Goal: Task Accomplishment & Management: Use online tool/utility

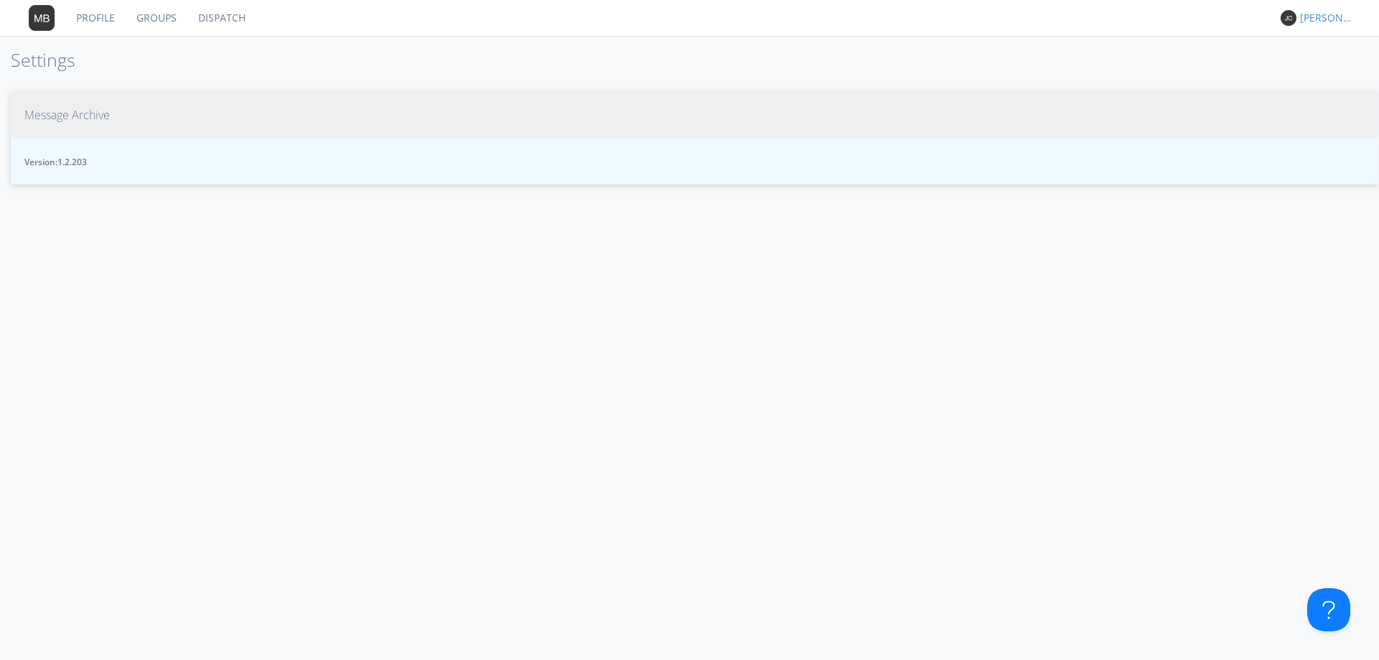
click at [210, 15] on link "Dispatch" at bounding box center [221, 18] width 69 height 36
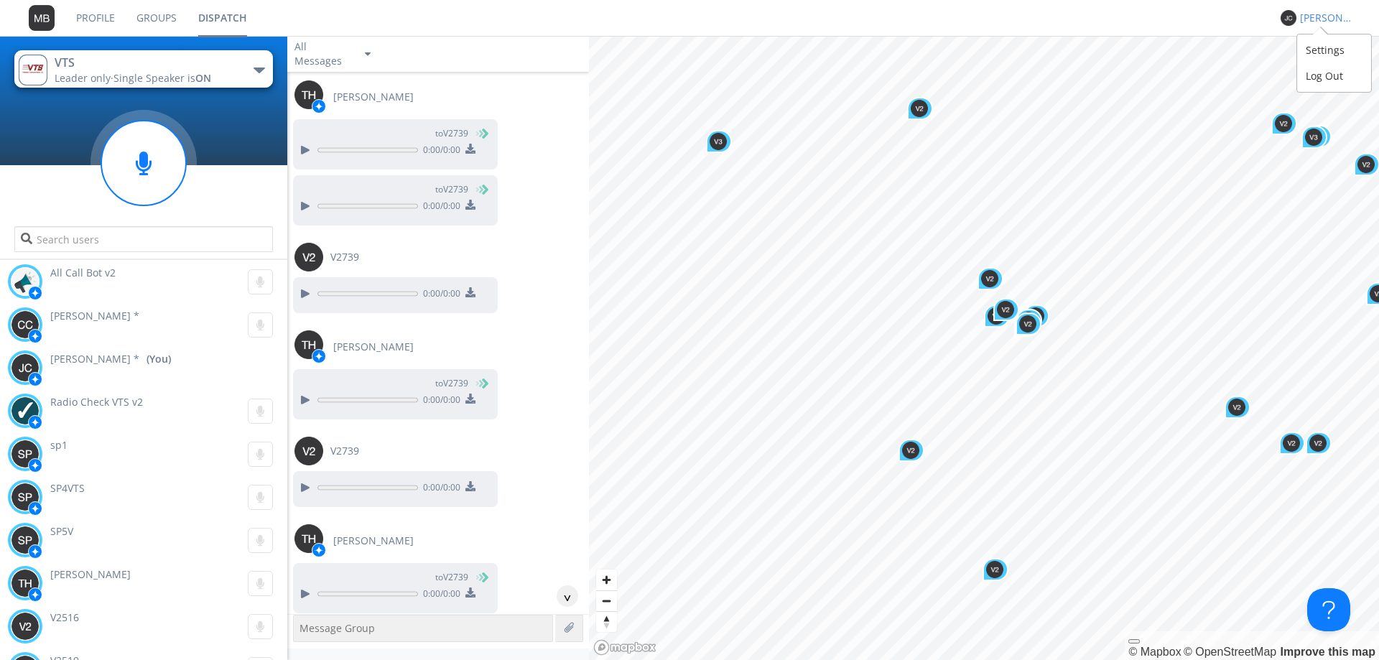
click at [1320, 22] on div "[PERSON_NAME] *" at bounding box center [1327, 18] width 54 height 14
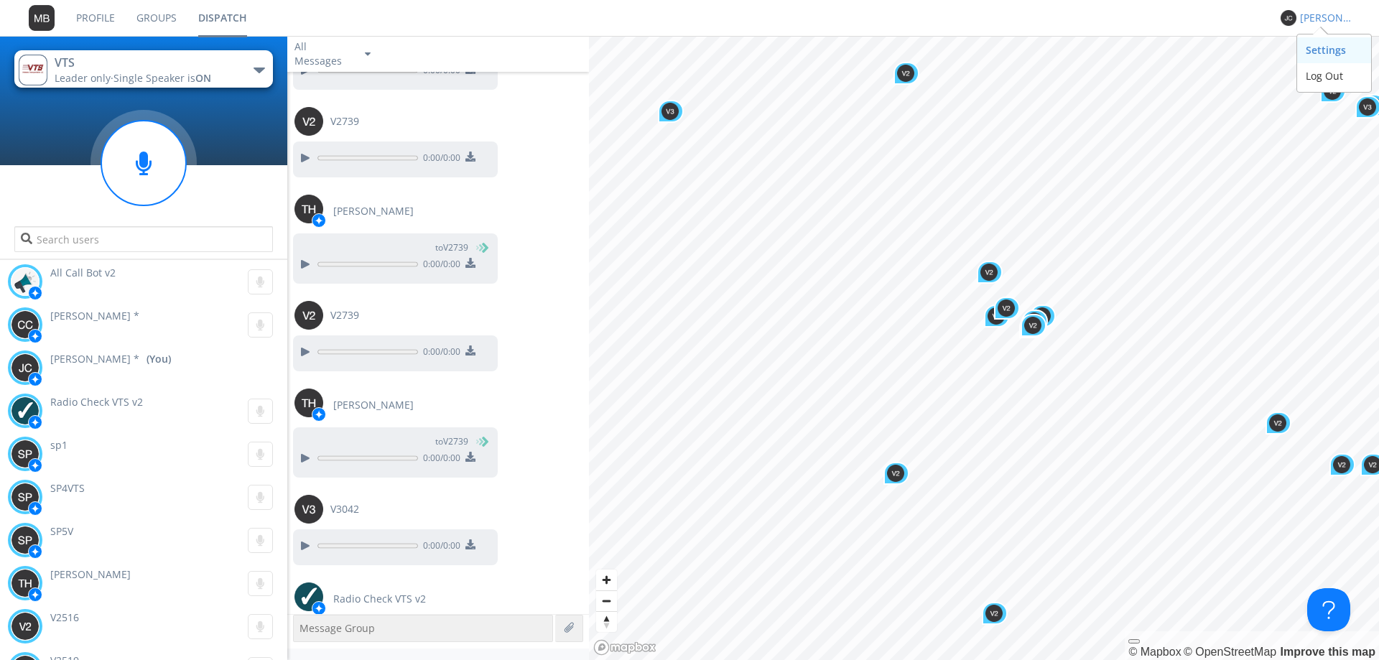
scroll to position [1468, 0]
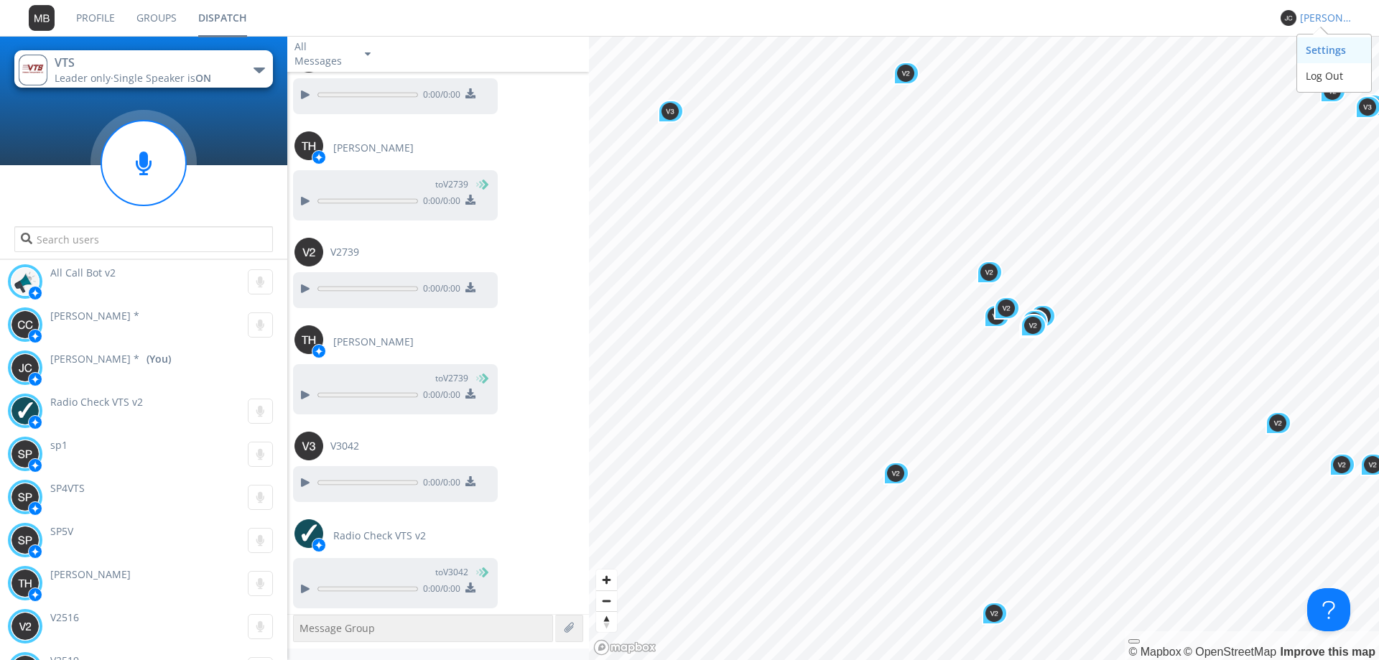
click at [1323, 57] on div "Settings" at bounding box center [1334, 50] width 74 height 26
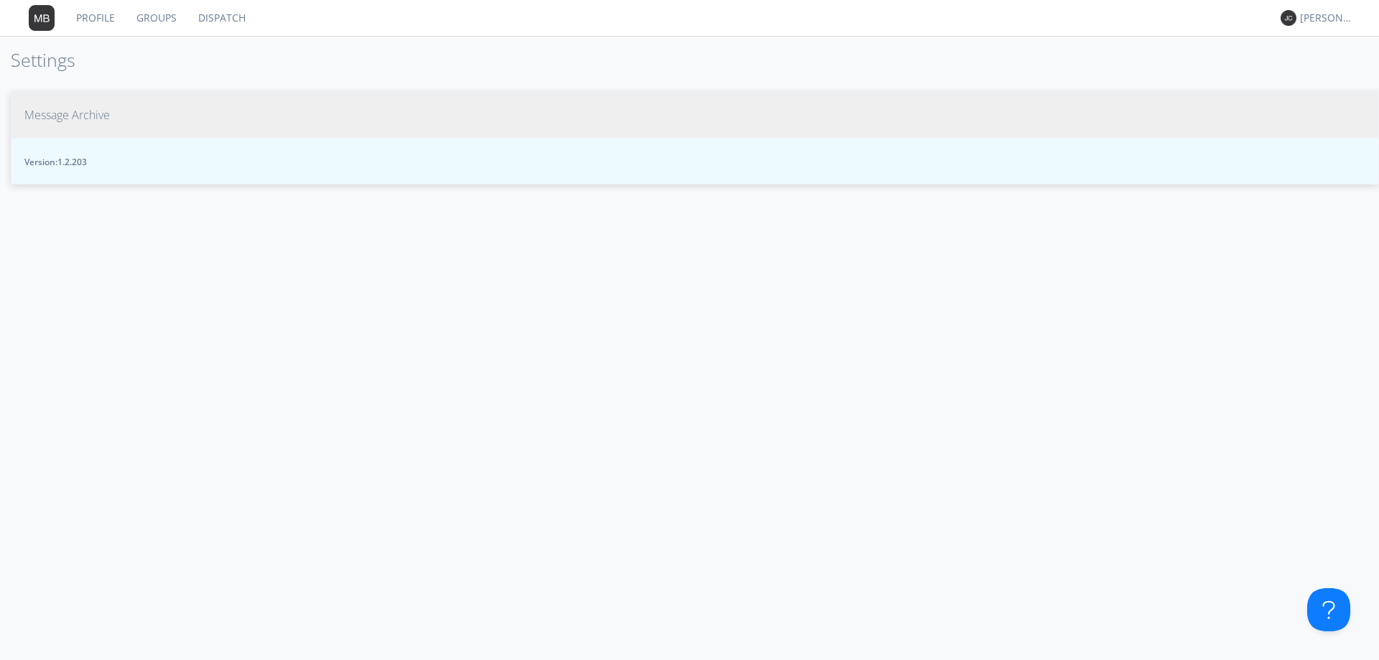
click at [52, 118] on span "Message Archive" at bounding box center [66, 115] width 85 height 17
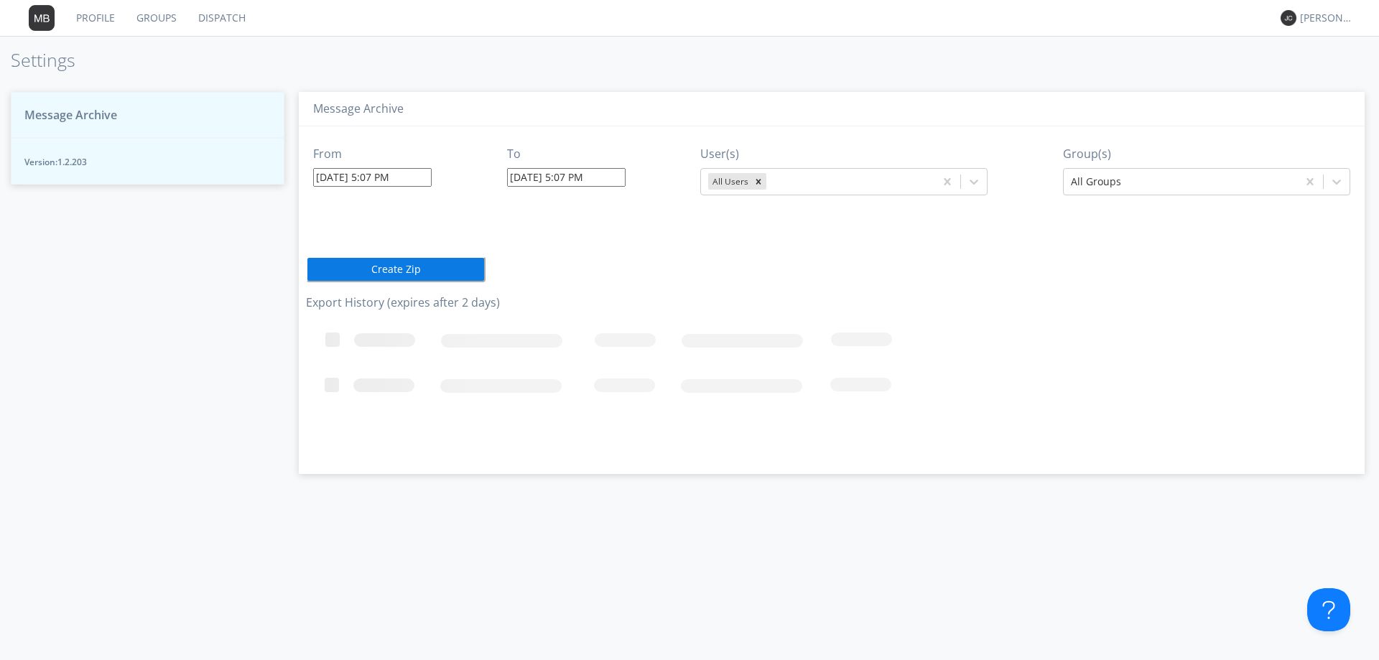
click at [221, 18] on link "Dispatch" at bounding box center [221, 18] width 69 height 36
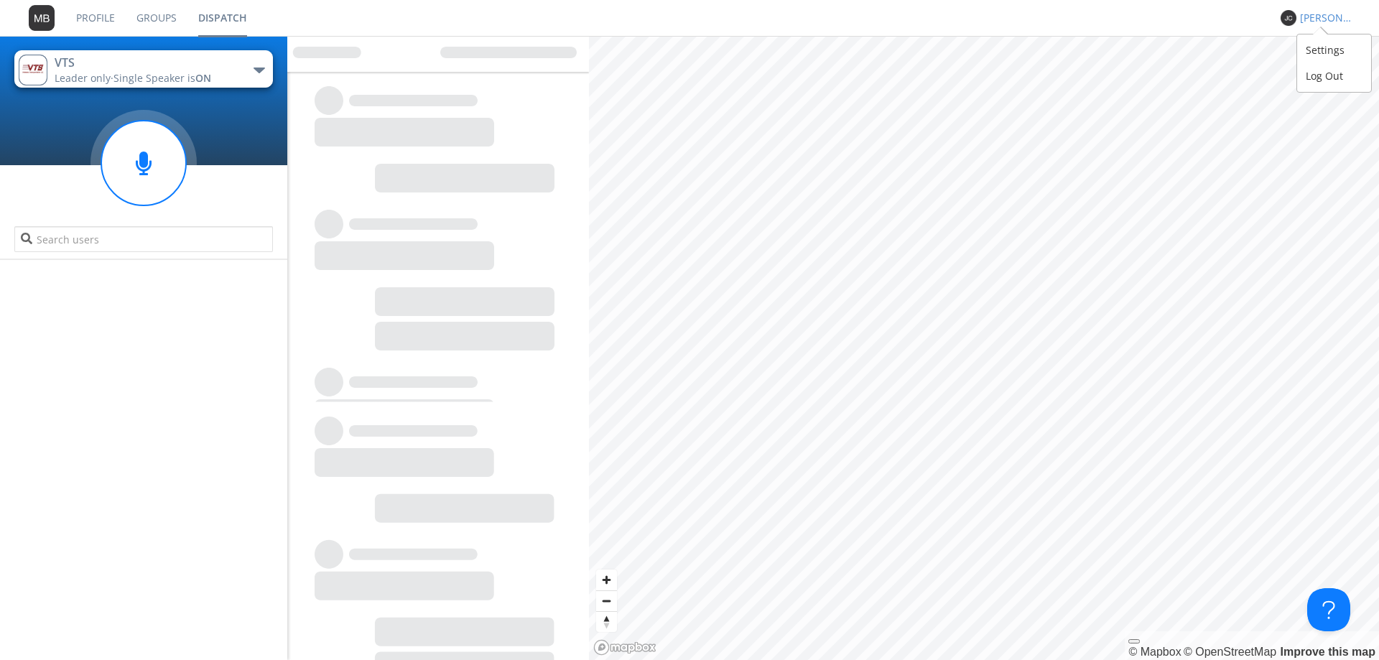
click at [1312, 17] on div "[PERSON_NAME] *" at bounding box center [1327, 18] width 54 height 14
click at [1321, 57] on div "Settings" at bounding box center [1334, 50] width 74 height 26
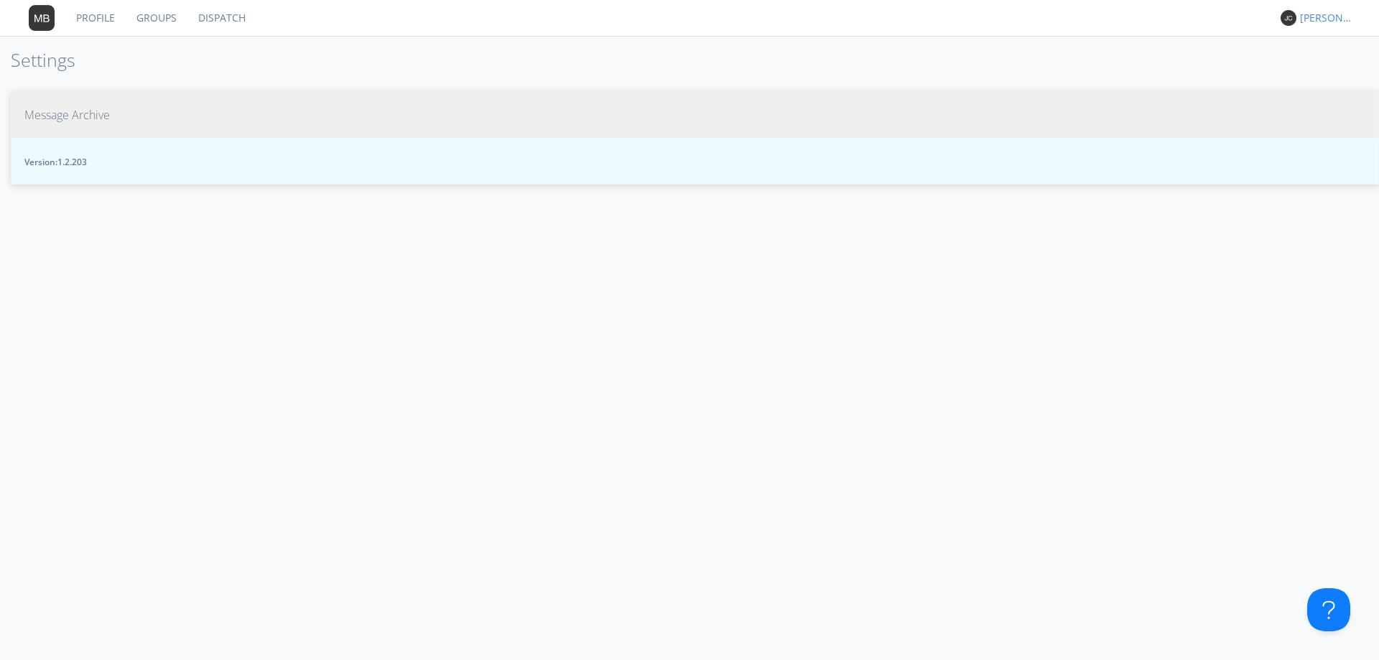
click at [75, 115] on span "Message Archive" at bounding box center [66, 115] width 85 height 17
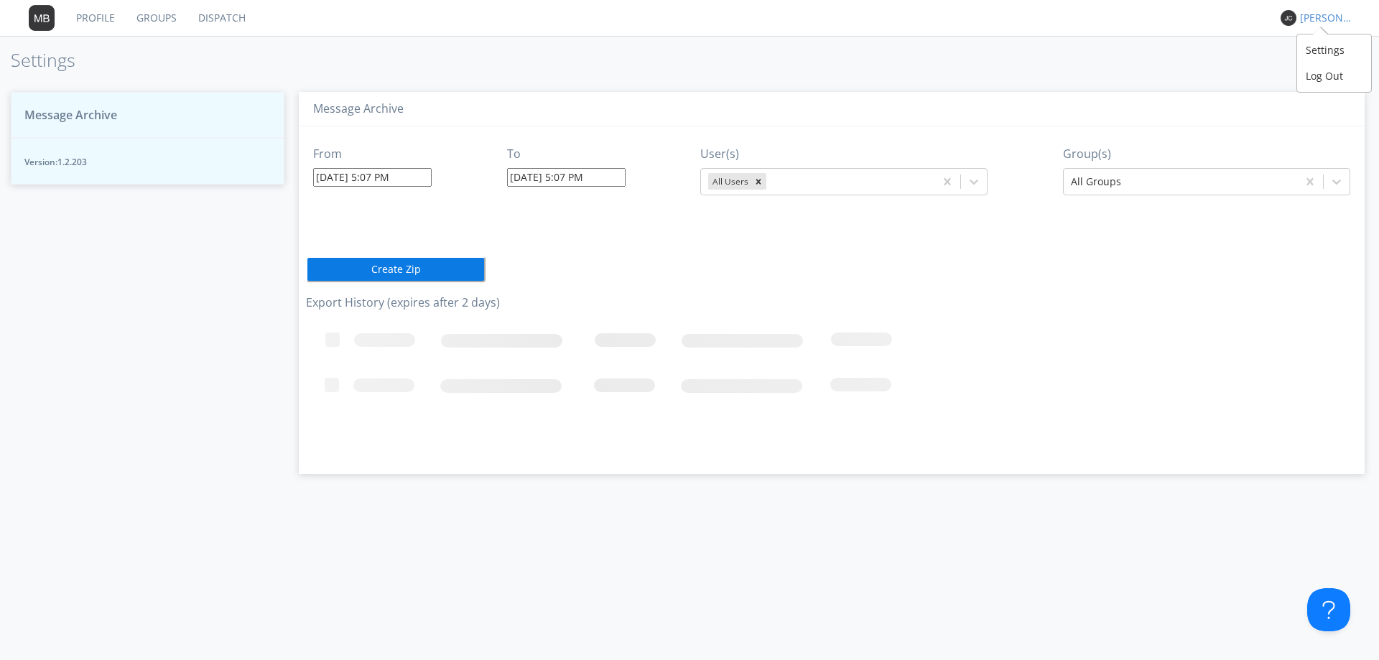
click at [1308, 17] on div "[PERSON_NAME] *" at bounding box center [1327, 18] width 54 height 14
click at [1325, 50] on div "Settings" at bounding box center [1334, 50] width 74 height 26
click at [218, 14] on link "Dispatch" at bounding box center [221, 18] width 69 height 36
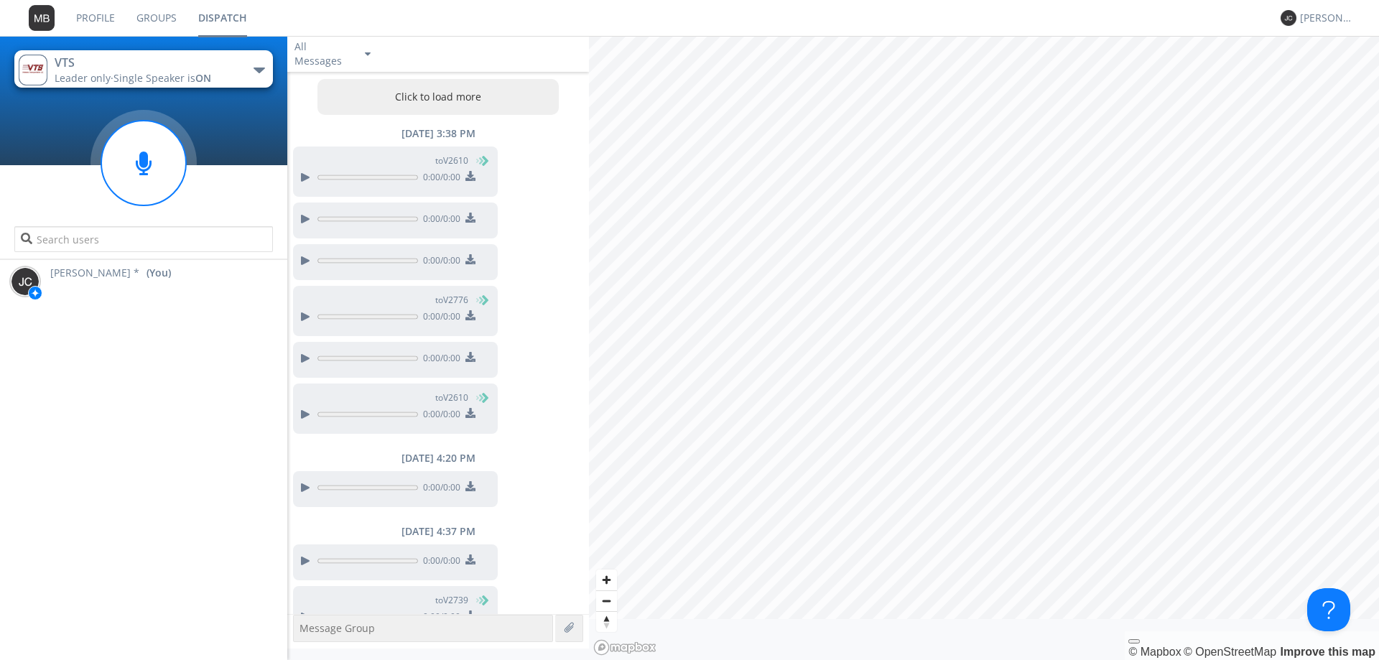
click at [1326, 27] on div "[PERSON_NAME] *" at bounding box center [1324, 18] width 54 height 19
click at [1323, 50] on div "Settings" at bounding box center [1334, 50] width 74 height 26
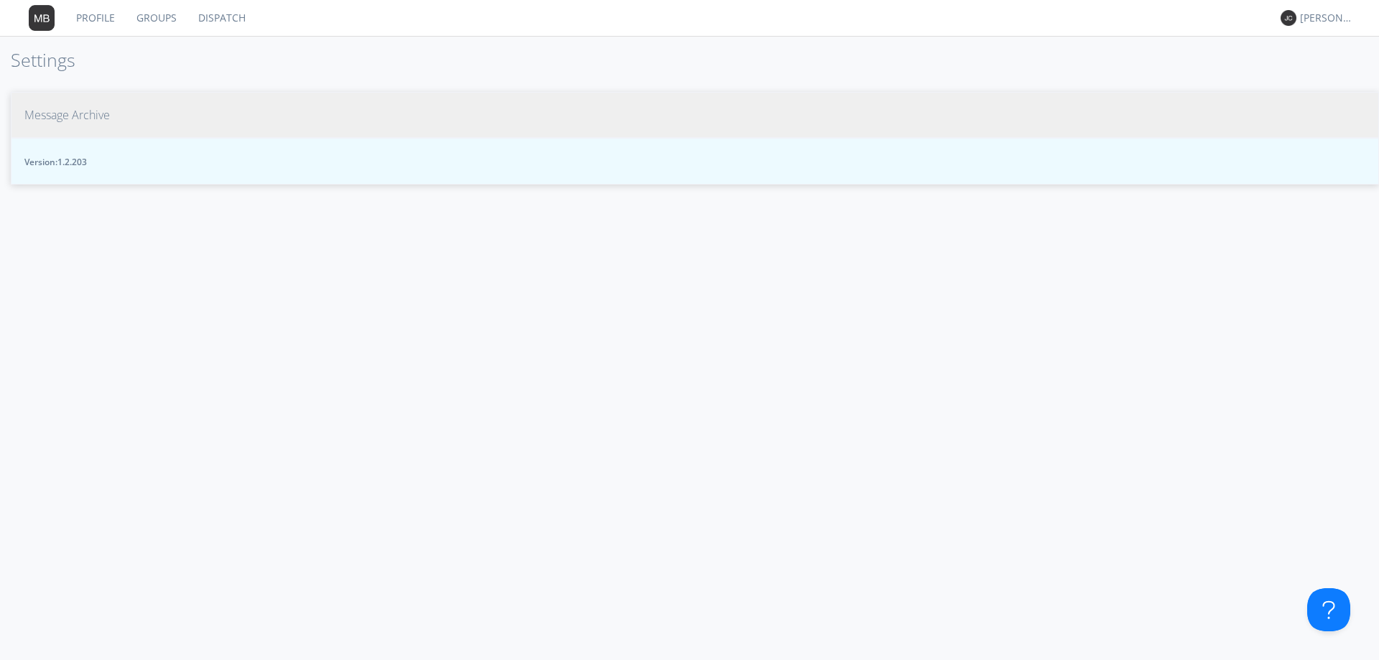
click at [81, 109] on span "Message Archive" at bounding box center [66, 115] width 85 height 17
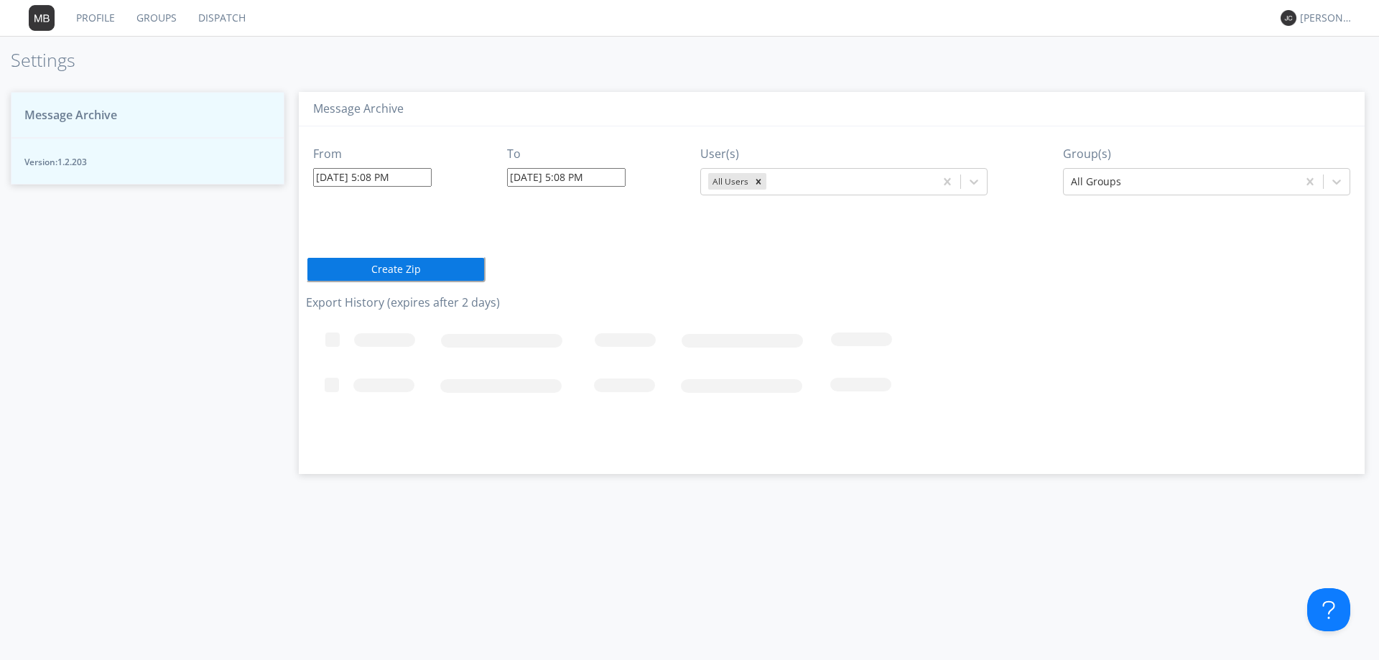
click at [234, 15] on link "Dispatch" at bounding box center [221, 18] width 69 height 36
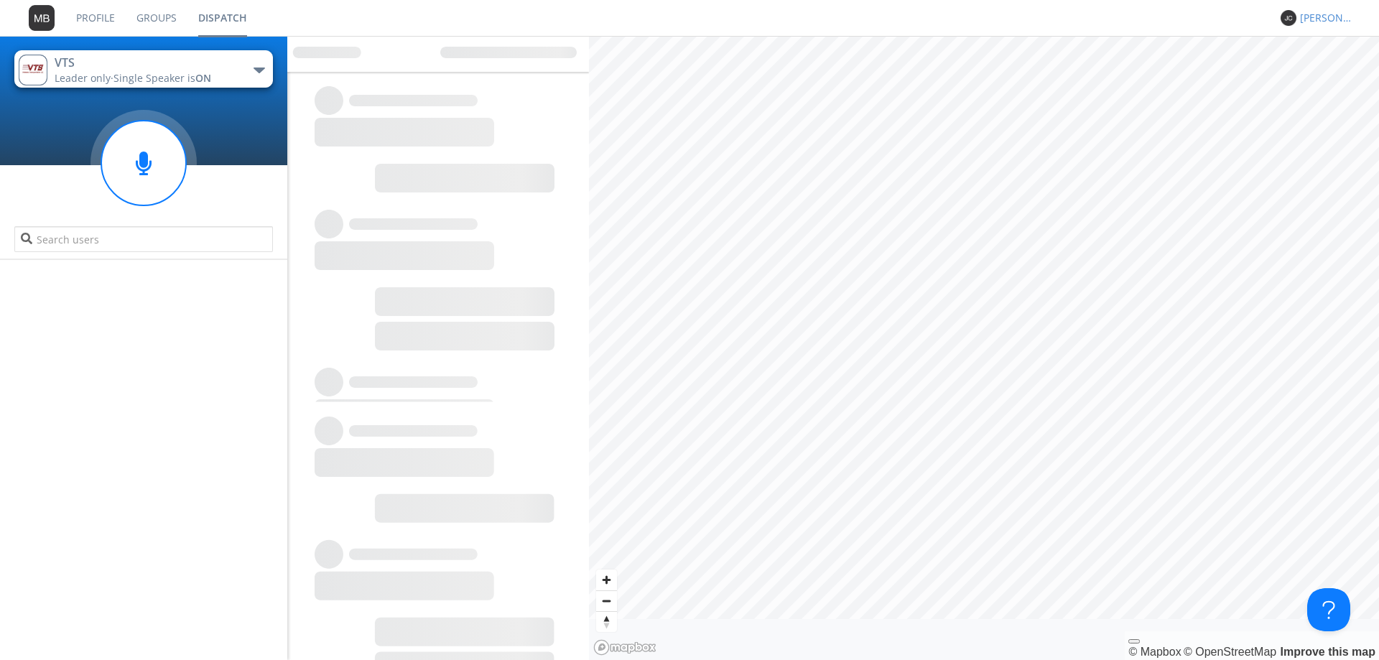
click at [1332, 16] on div "[PERSON_NAME] *" at bounding box center [1327, 18] width 54 height 14
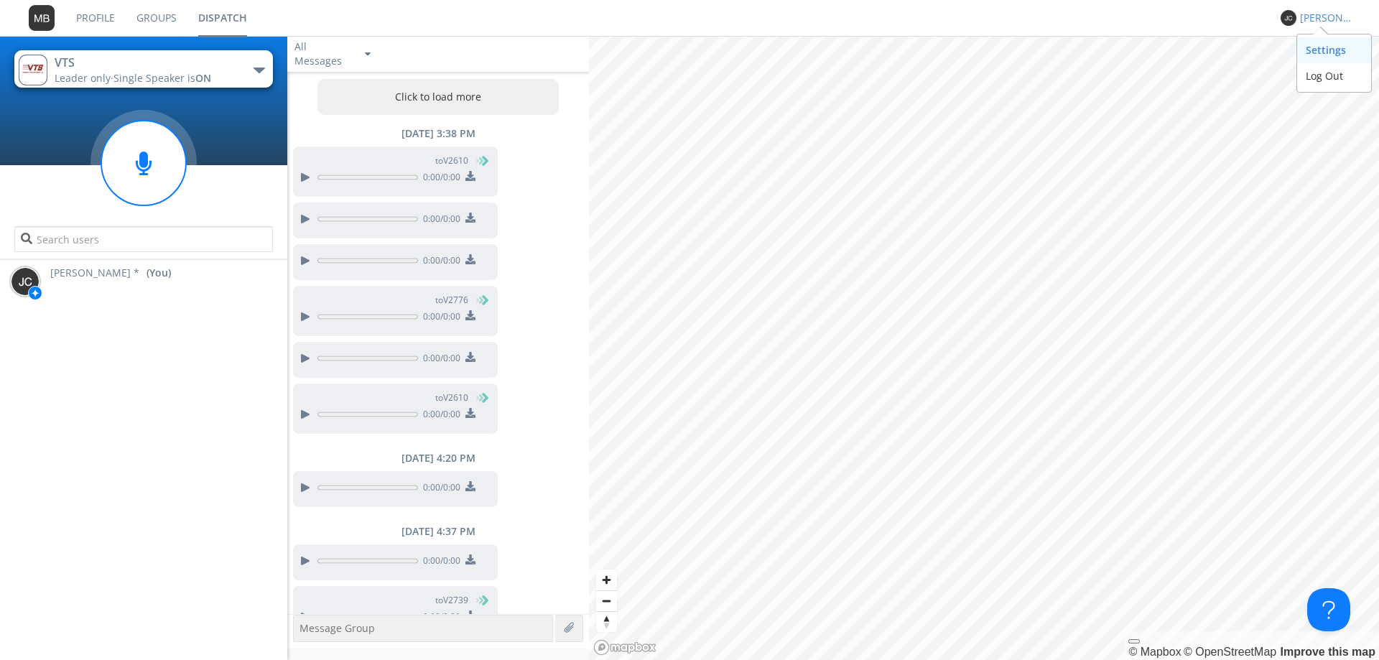
click at [1322, 50] on div "Settings" at bounding box center [1334, 50] width 74 height 26
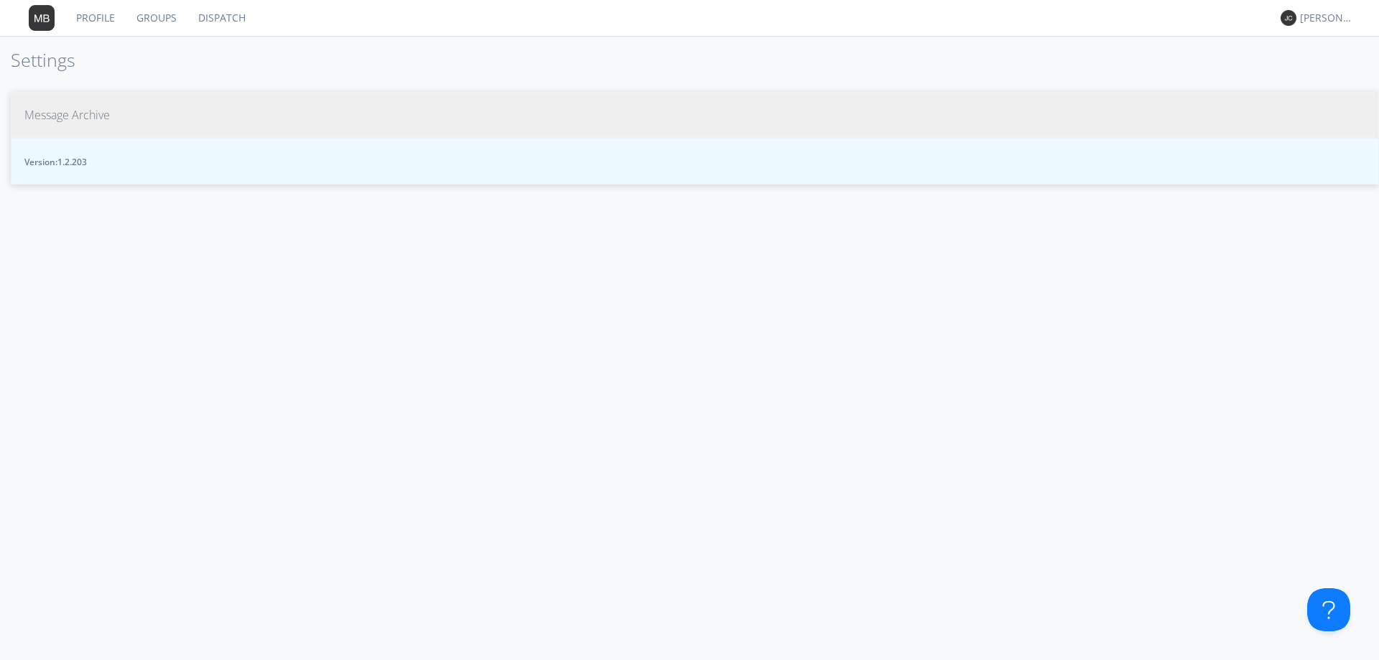
click at [79, 111] on span "Message Archive" at bounding box center [66, 115] width 85 height 17
click at [68, 119] on span "Message Archive" at bounding box center [66, 115] width 85 height 17
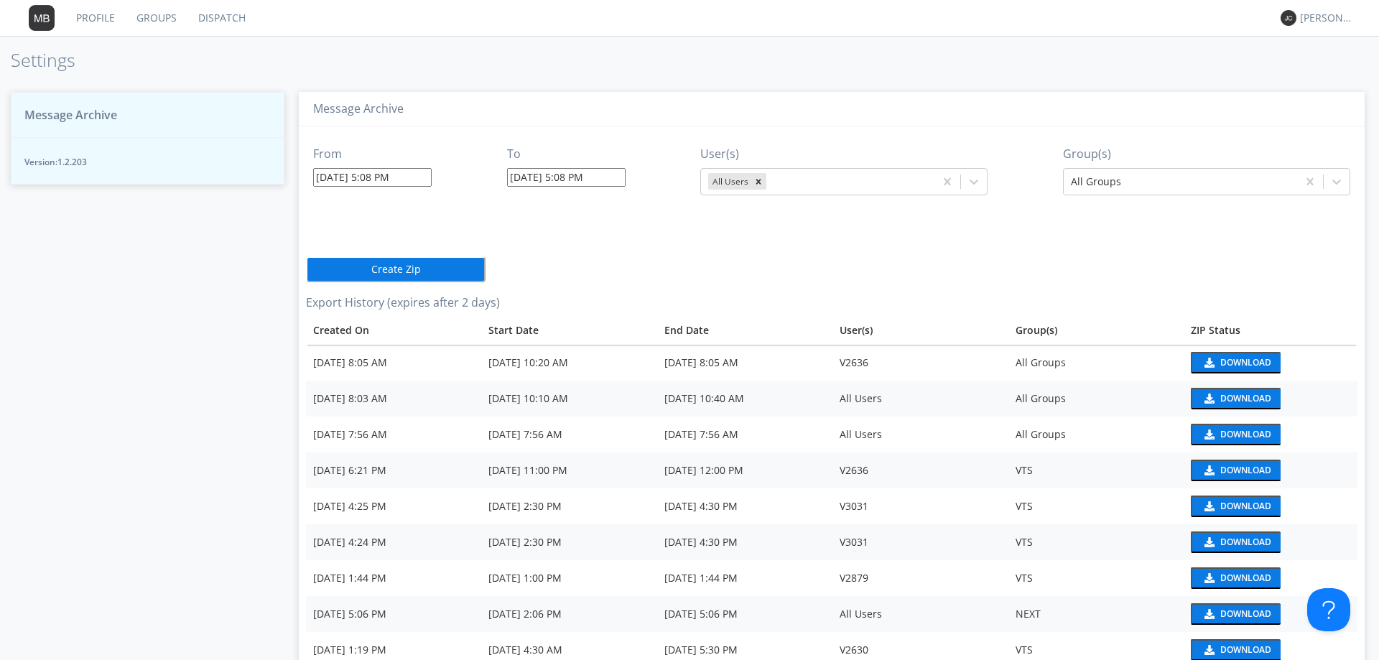
click at [366, 180] on input "[DATE] 5:08 PM" at bounding box center [372, 177] width 119 height 19
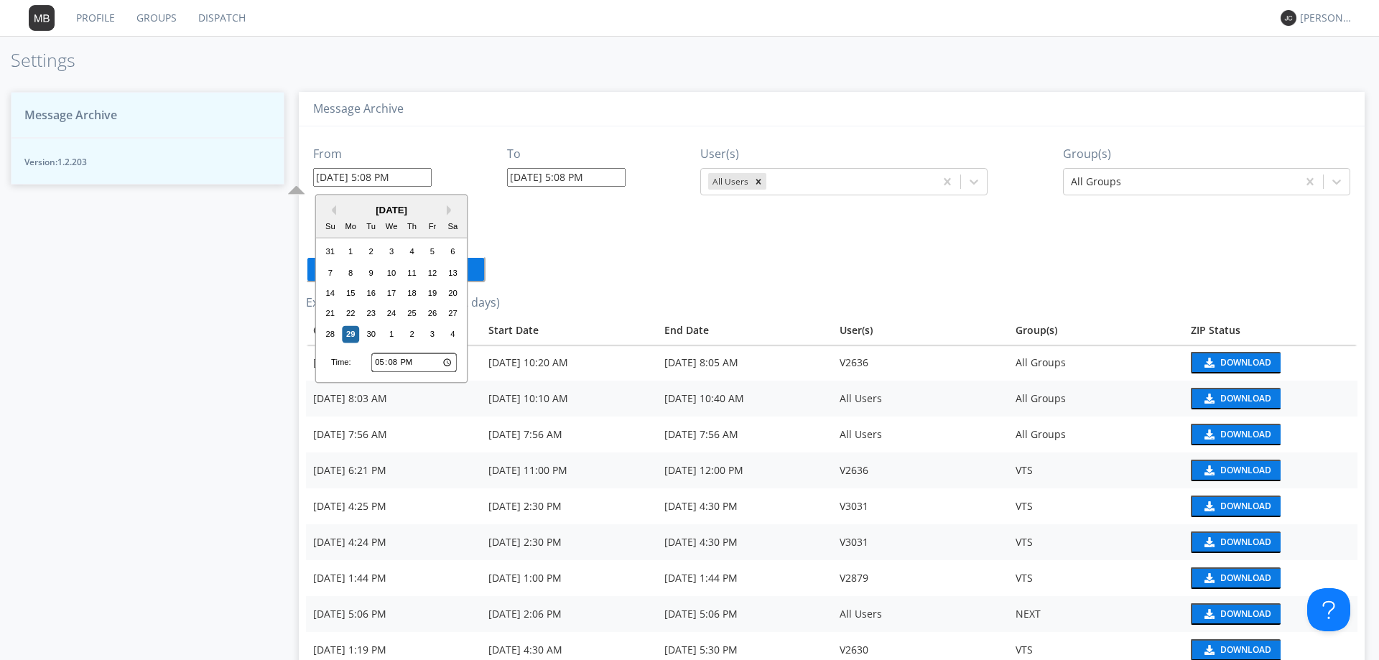
click at [380, 366] on input "17:08" at bounding box center [413, 362] width 85 height 19
type input "13:08"
type input "09/29/2025 1:08 PM"
type input "12:08"
type input "09/29/2025 12:08 PM"
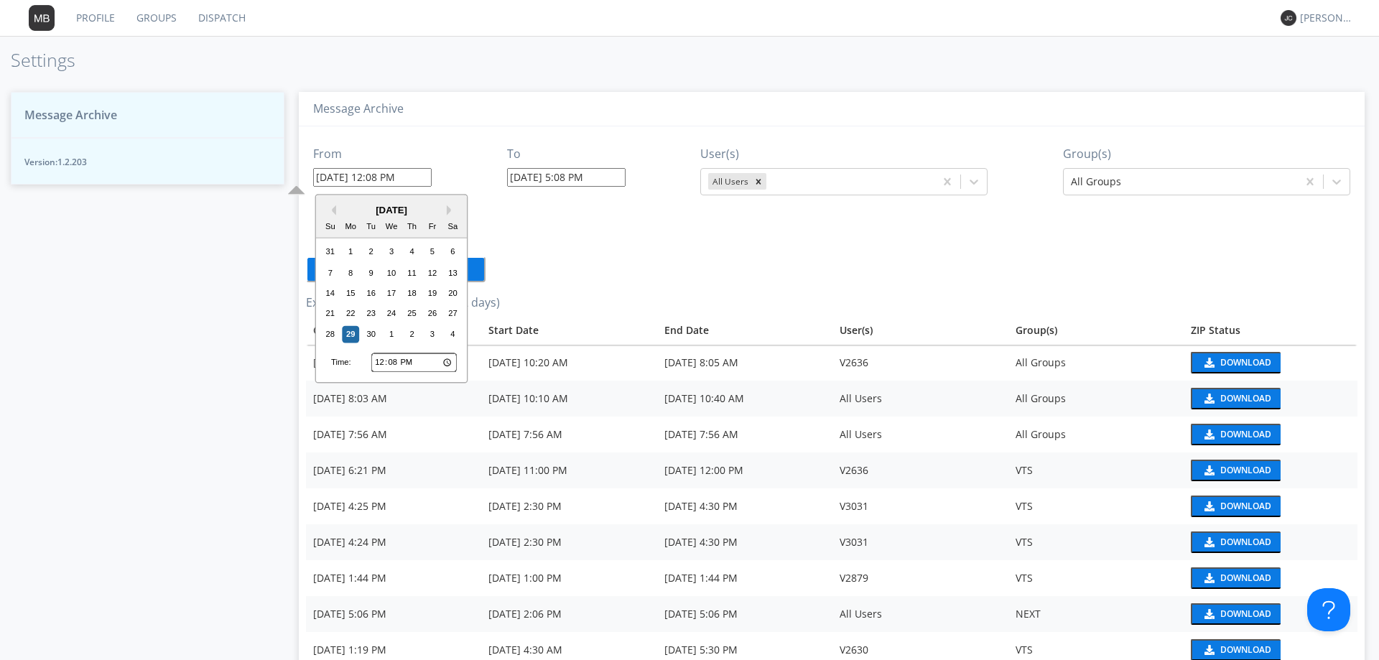
type input "12:04"
type input "09/29/2025 12:04 PM"
type input "12:45"
type input "09/29/2025 12:45 PM"
click at [351, 327] on div "29" at bounding box center [350, 333] width 17 height 17
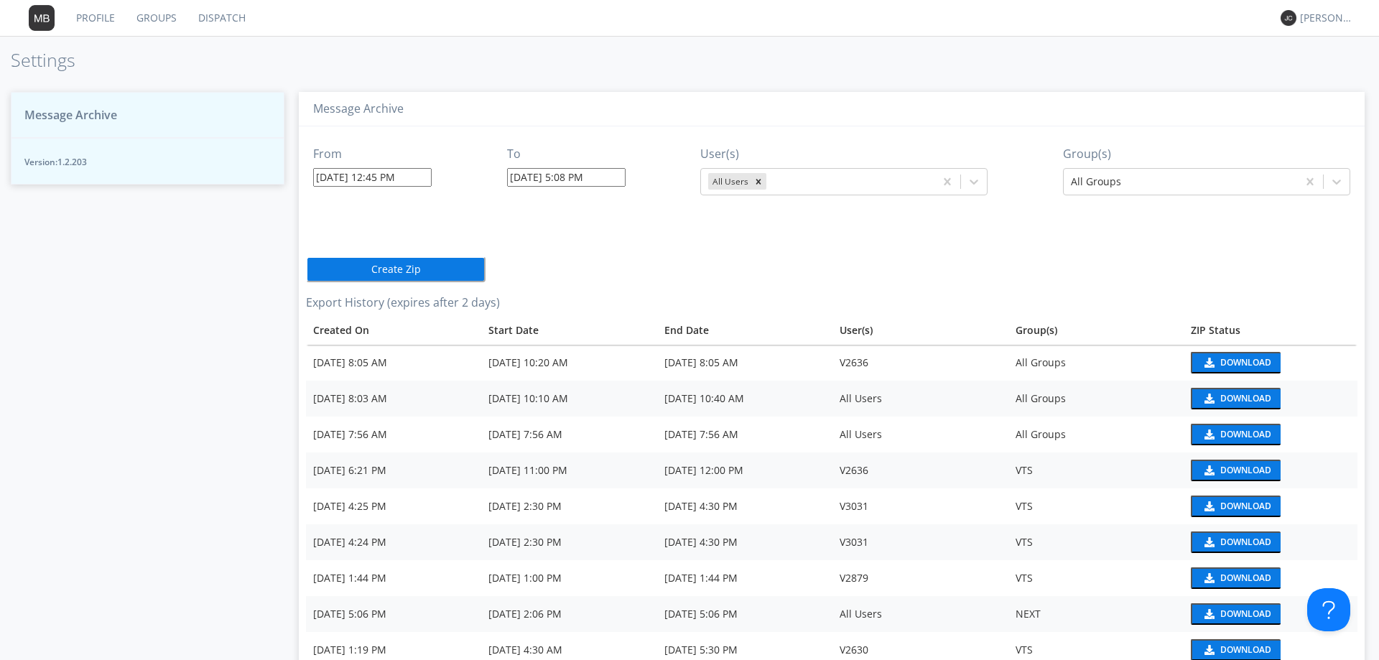
click at [537, 173] on input "[DATE] 5:08 PM" at bounding box center [566, 177] width 119 height 19
click at [573, 363] on input "17:08" at bounding box center [607, 362] width 85 height 19
type input "13:08"
type input "09/29/2025 1:08 PM"
type input "13:01"
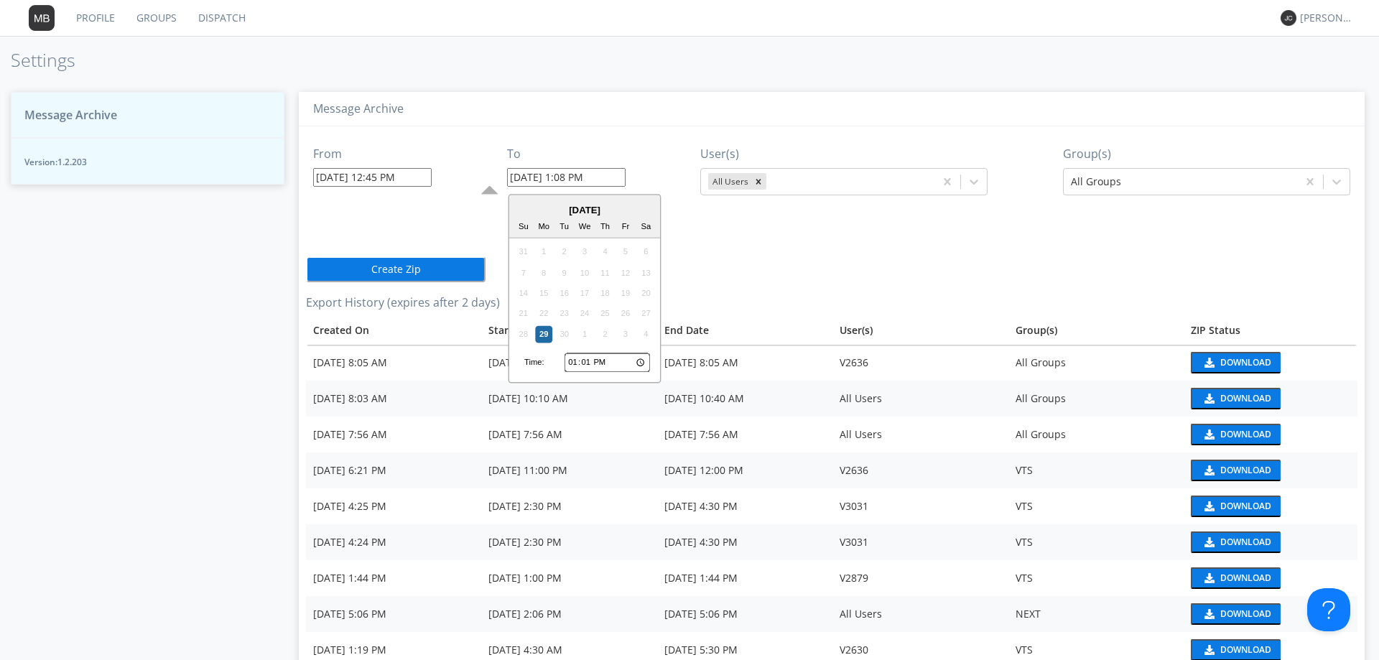
type input "09/29/2025 1:01 PM"
type input "13:15"
type input "09/29/2025 1:15 PM"
click at [543, 338] on div "29" at bounding box center [543, 333] width 17 height 17
click at [754, 178] on icon "Remove All Users" at bounding box center [759, 182] width 10 height 10
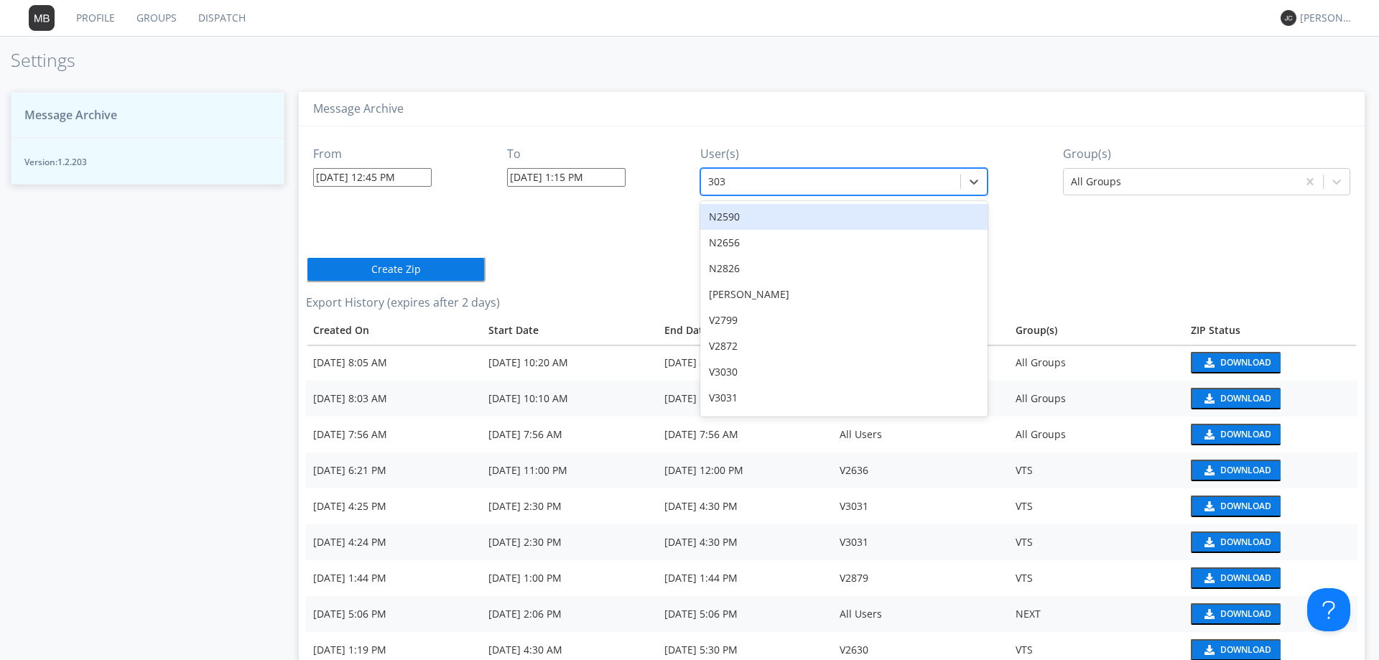
type input "3031"
click at [718, 225] on div "V3031" at bounding box center [843, 217] width 287 height 26
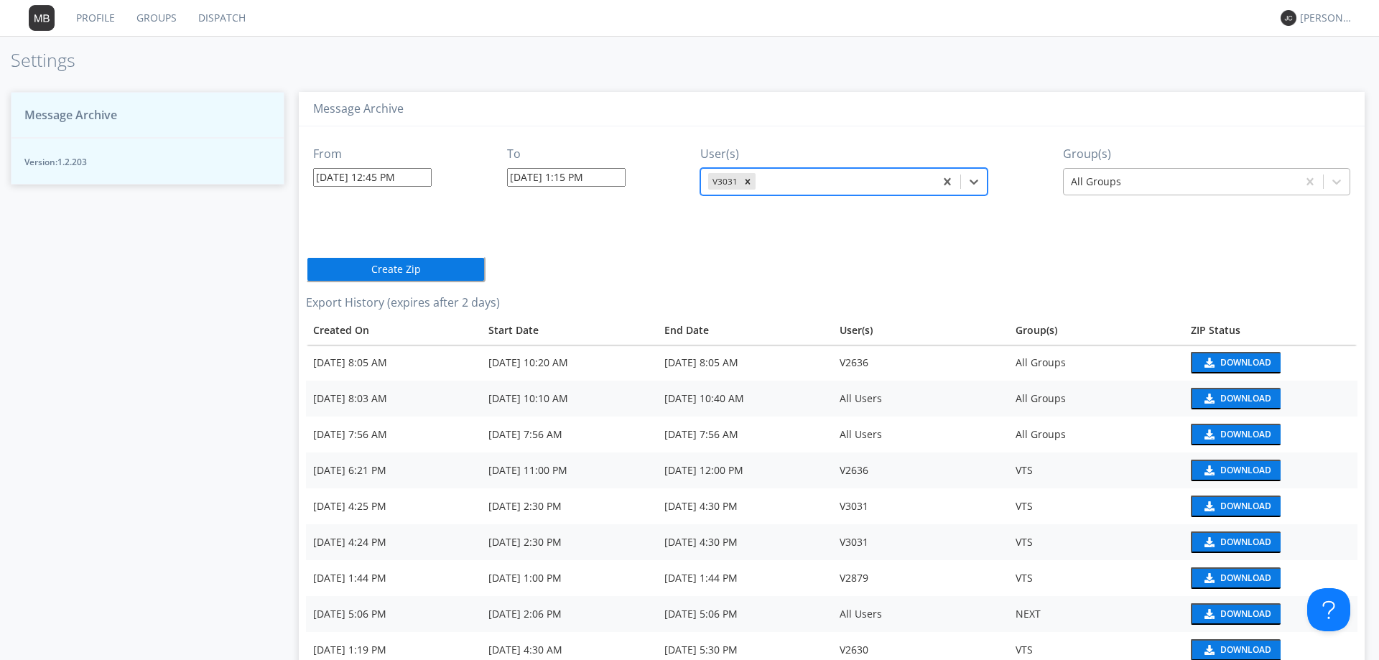
click at [1125, 186] on div at bounding box center [1180, 181] width 219 height 17
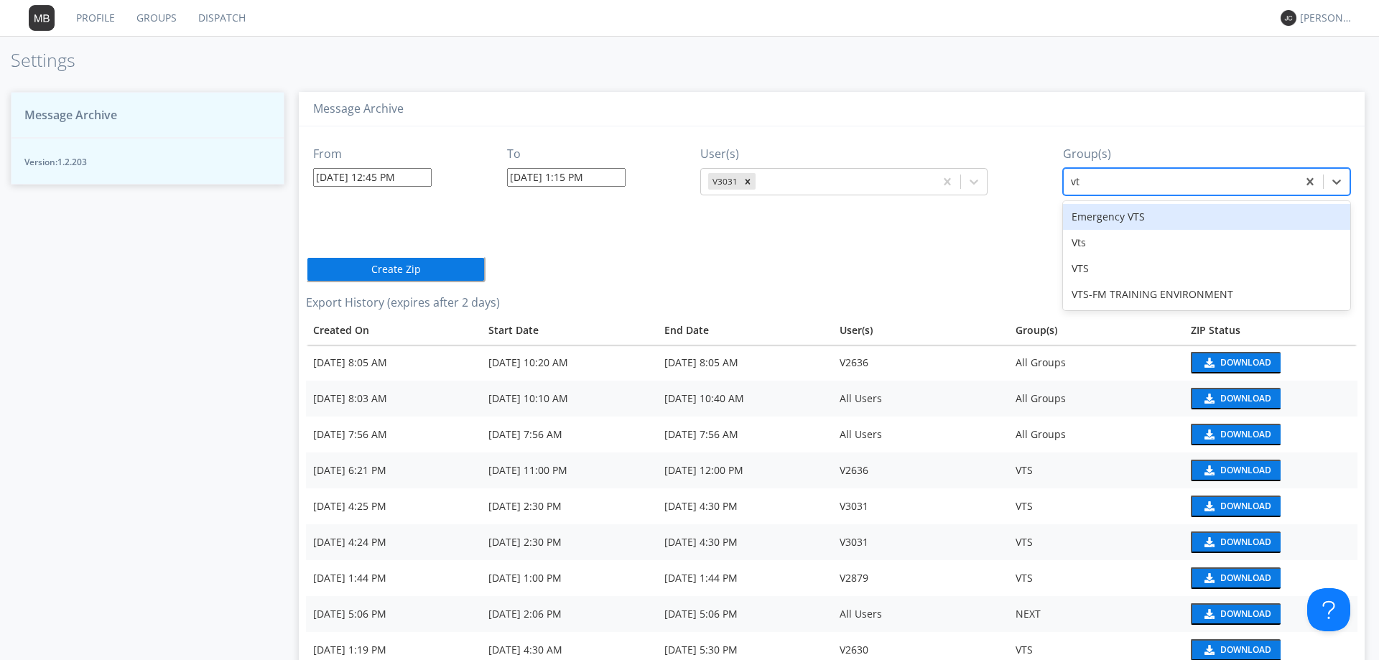
type input "vts"
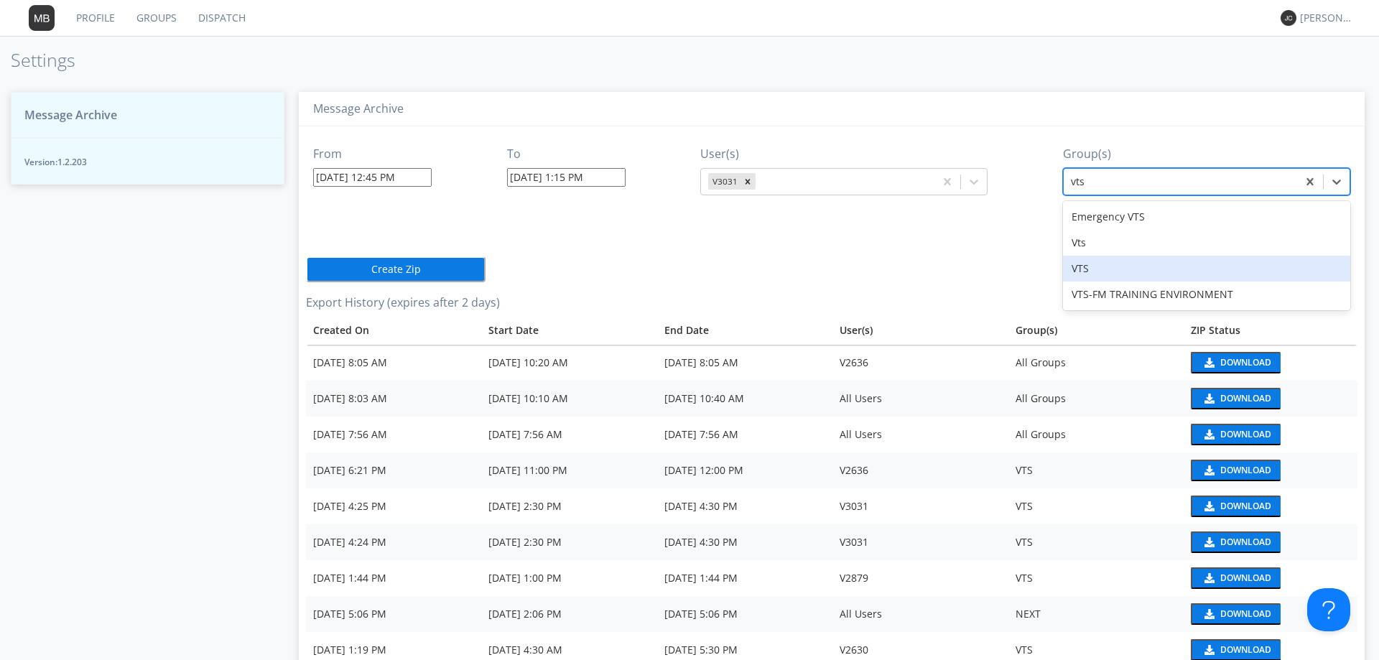
click at [1077, 272] on div "VTS" at bounding box center [1206, 269] width 287 height 26
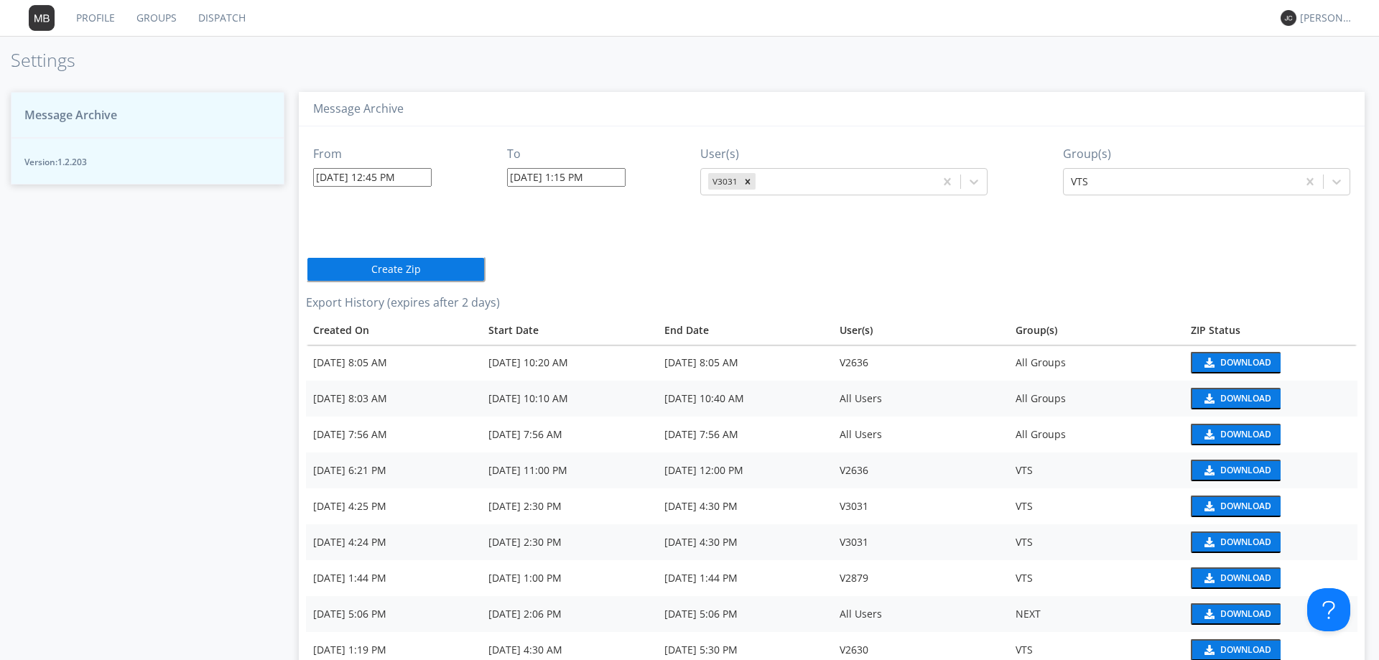
click at [604, 254] on div "From 09/29/2025 12:45 PM To 09/29/2025 1:15 PM User(s) V3031 Group(s) VTS Creat…" at bounding box center [832, 504] width 1052 height 757
click at [425, 268] on button "Create Zip" at bounding box center [396, 269] width 180 height 26
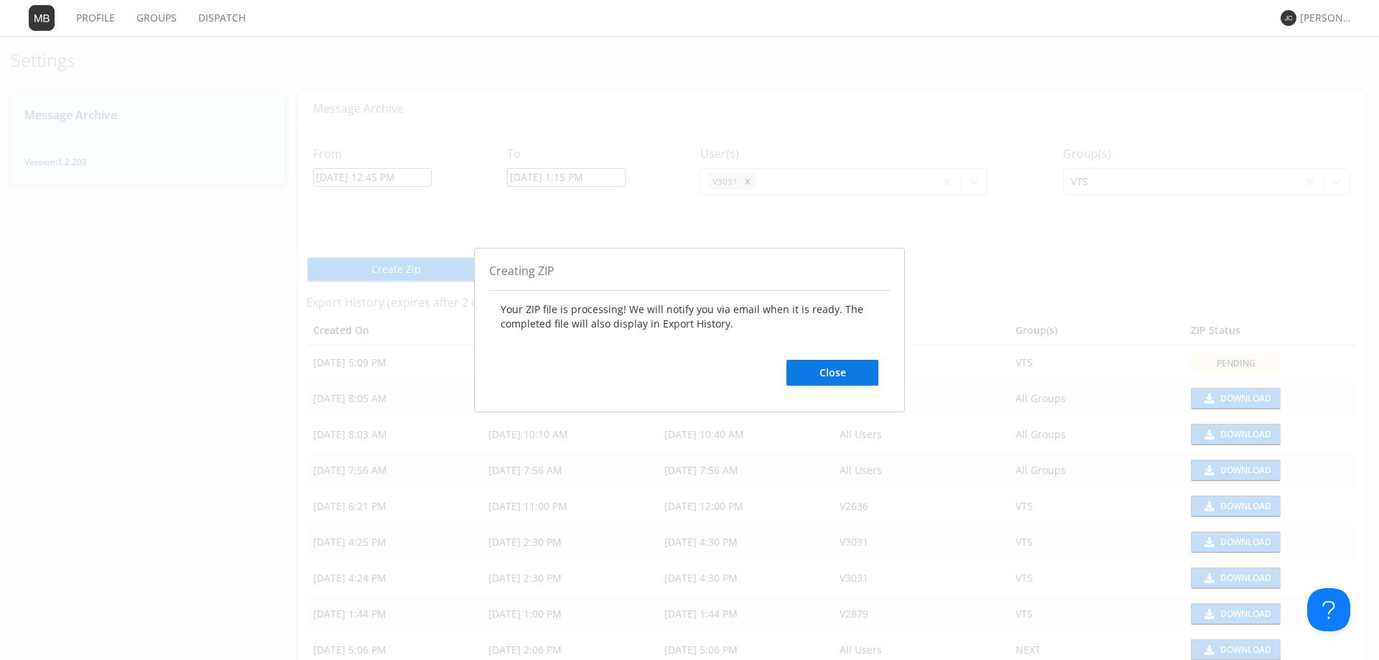
click at [854, 368] on button "Close" at bounding box center [833, 373] width 92 height 26
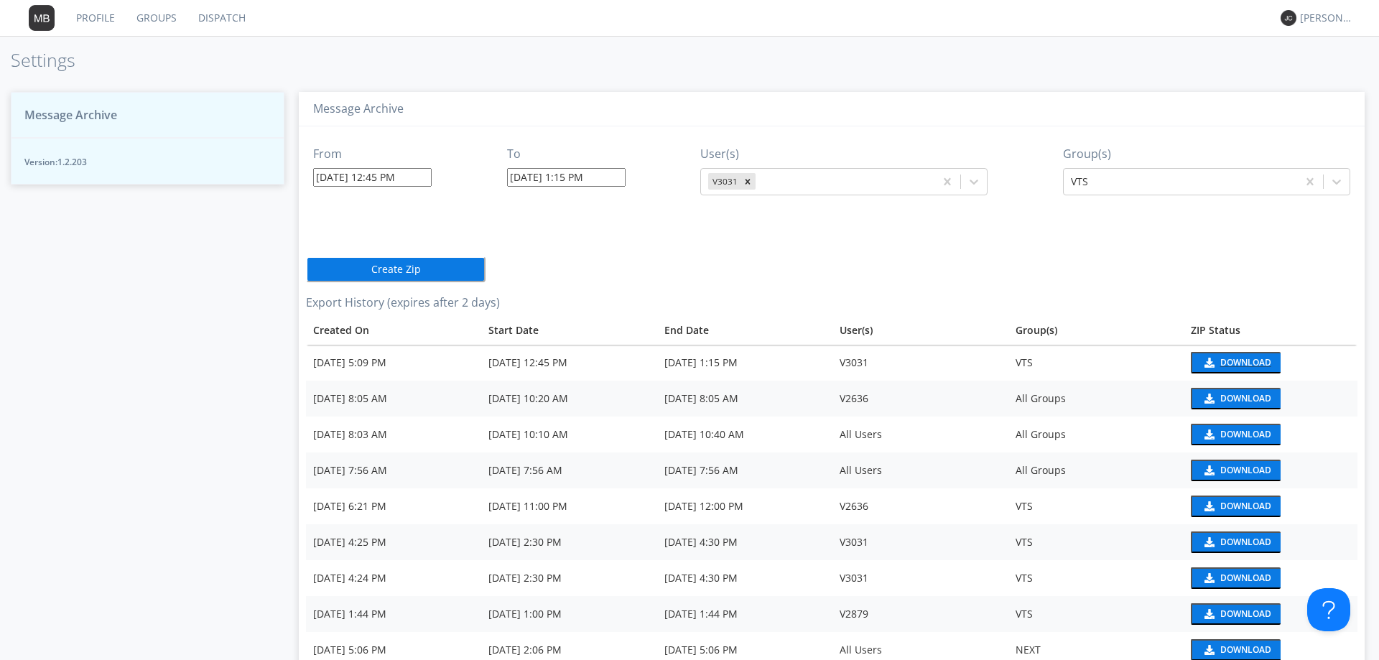
click at [1223, 358] on div "Download" at bounding box center [1245, 362] width 51 height 9
click at [213, 19] on link "Dispatch" at bounding box center [221, 18] width 69 height 36
